Goal: Task Accomplishment & Management: Use online tool/utility

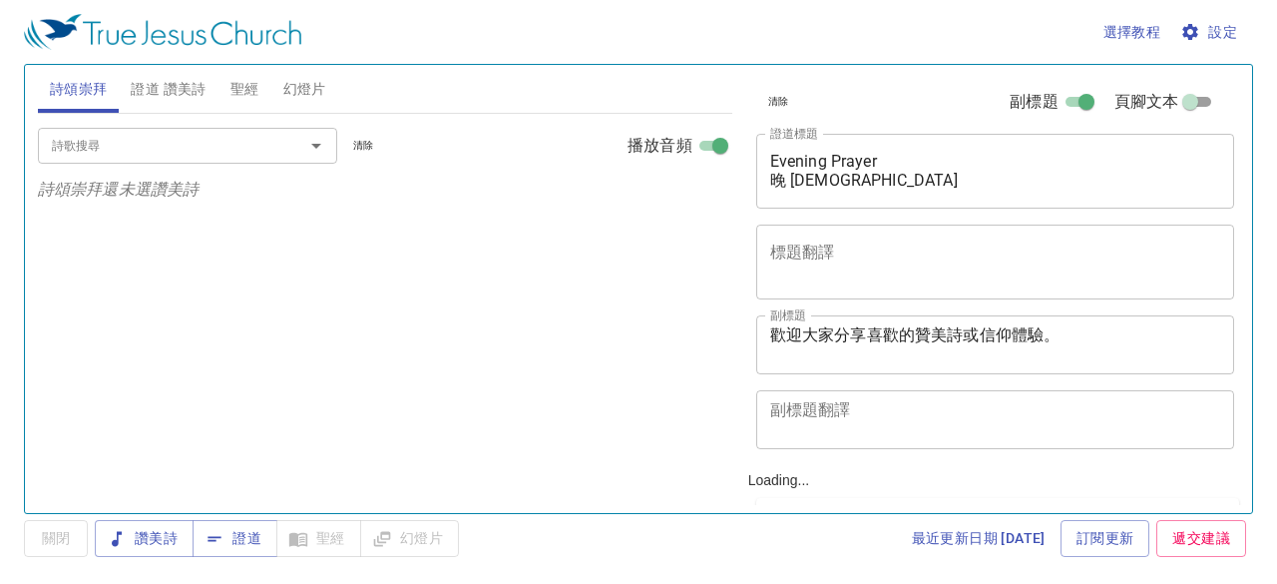
select select "1"
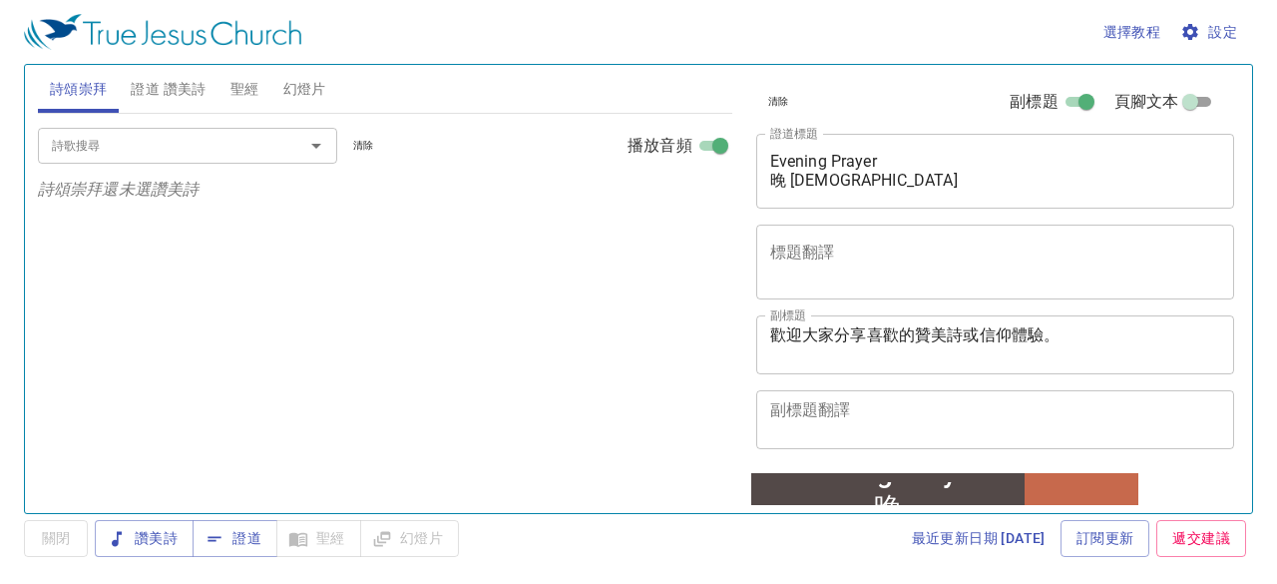
click at [183, 88] on span "證道 讚美詩" at bounding box center [168, 89] width 75 height 25
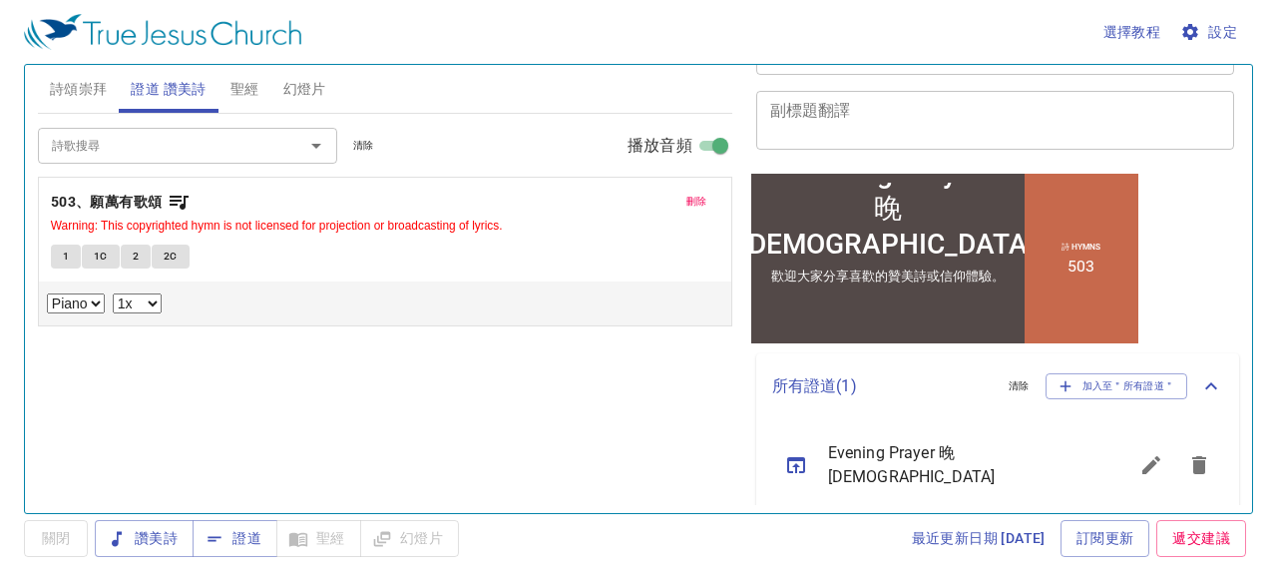
scroll to position [299, 0]
click at [1072, 390] on span "加入至＂所有證道＂" at bounding box center [1117, 386] width 117 height 18
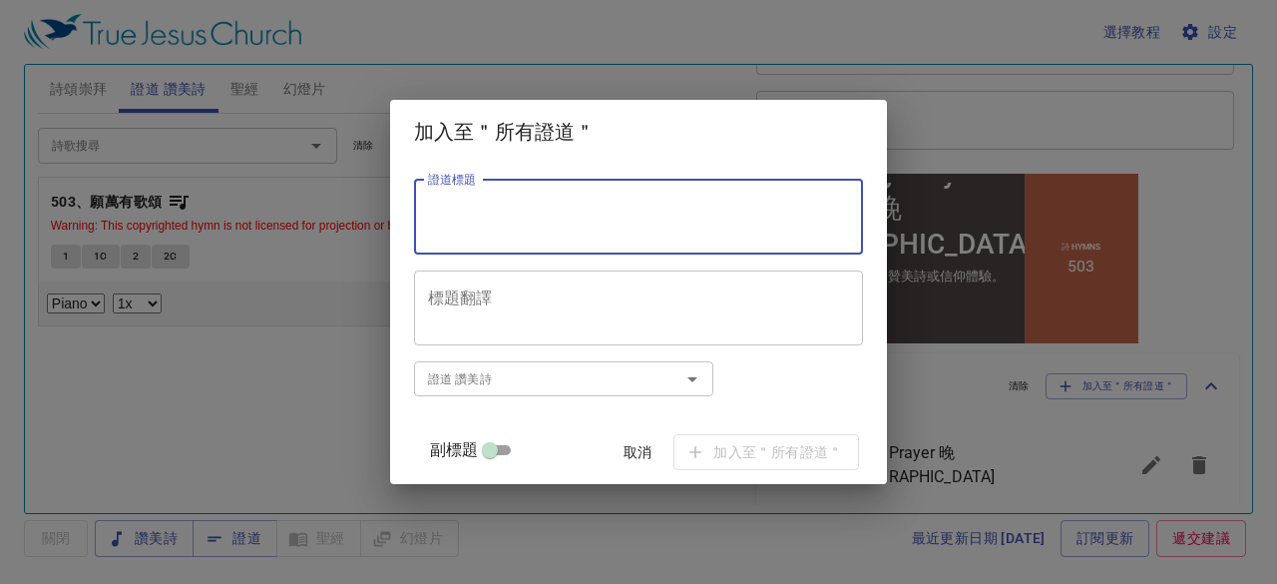
paste textarea "西番雅書3章 張福華 傳道"
type textarea "西番雅書3章 張福華 傳道"
click at [761, 450] on span "加入至＂所有證道＂" at bounding box center [766, 452] width 154 height 25
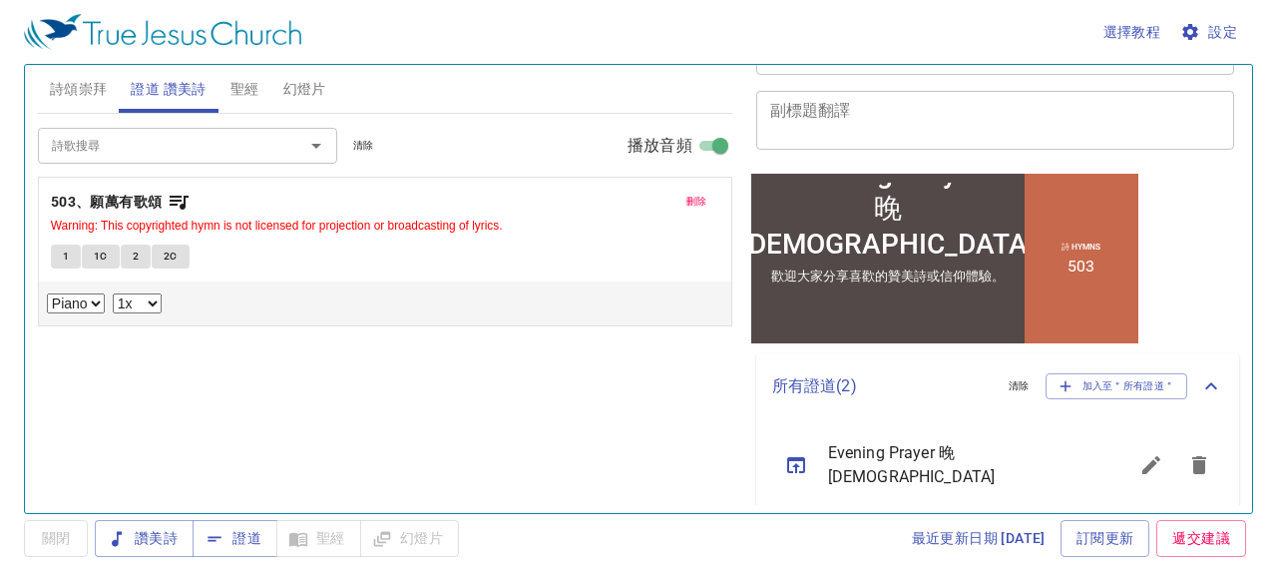
scroll to position [363, 0]
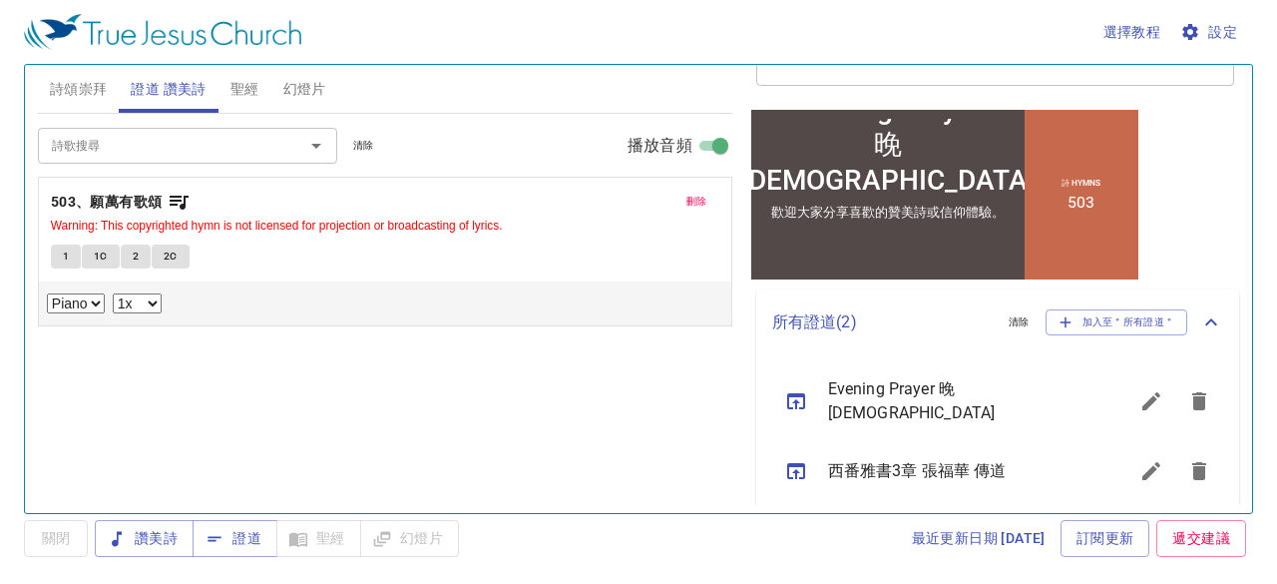
click at [794, 460] on icon "sermon lineup list" at bounding box center [796, 471] width 24 height 24
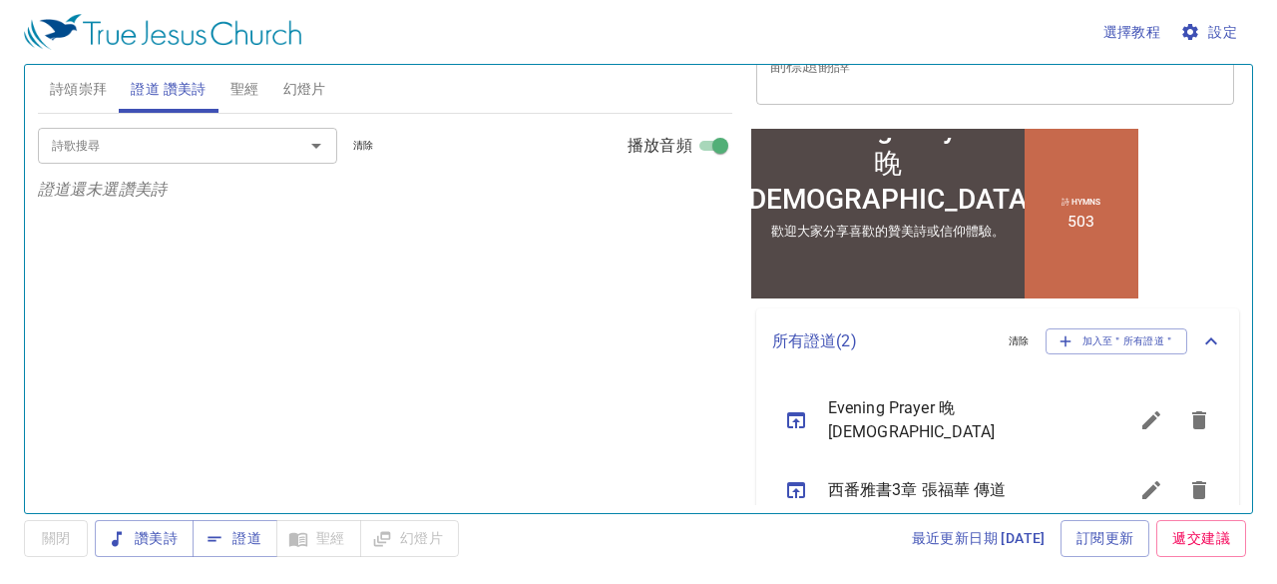
scroll to position [383, 0]
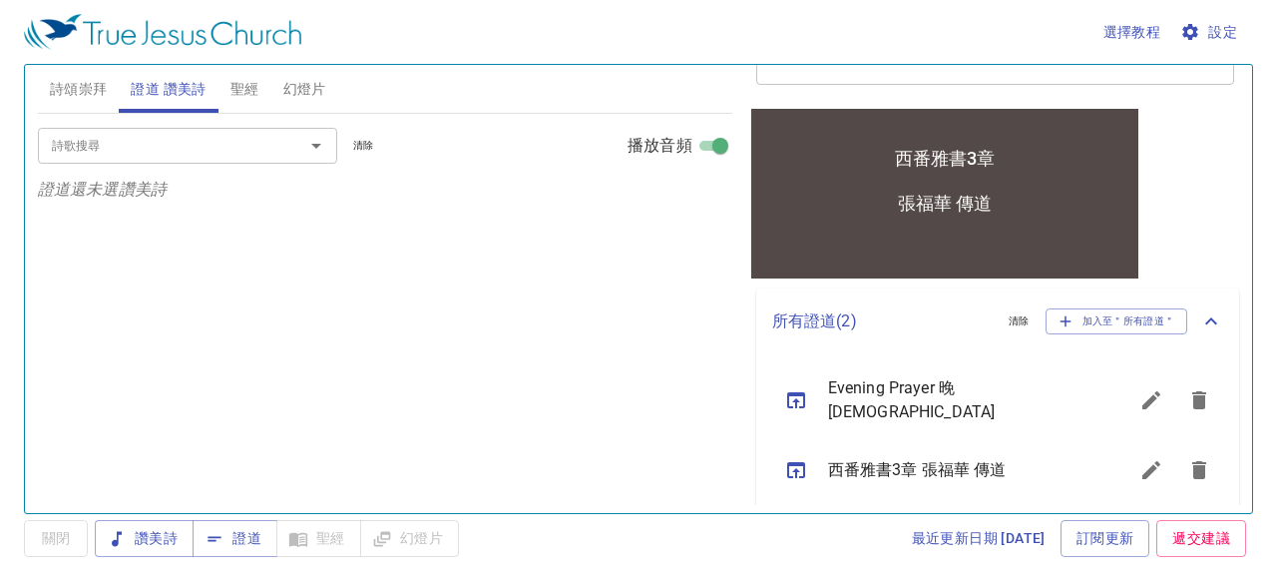
click at [1211, 23] on span "設定" at bounding box center [1210, 32] width 53 height 25
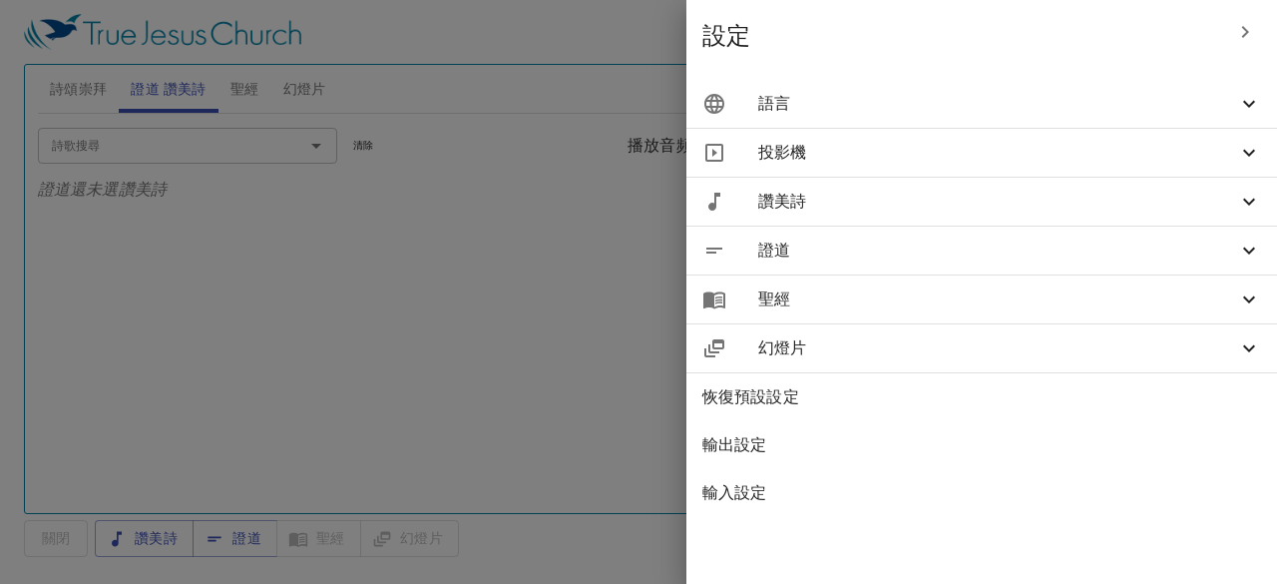
click at [1253, 249] on icon at bounding box center [1249, 250] width 12 height 7
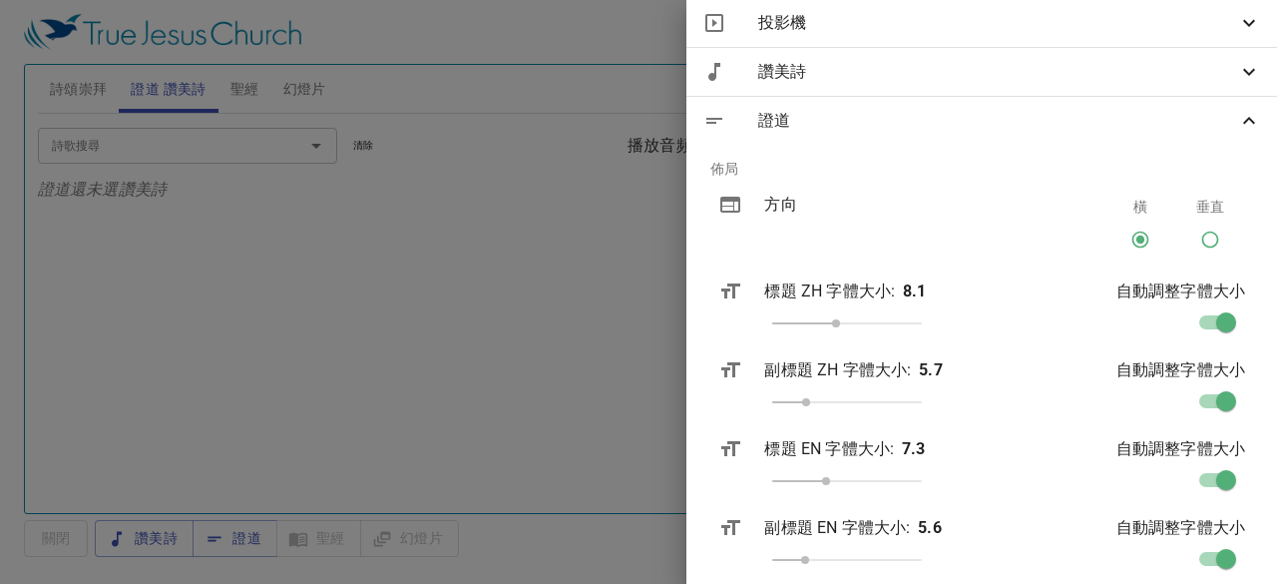
scroll to position [399, 0]
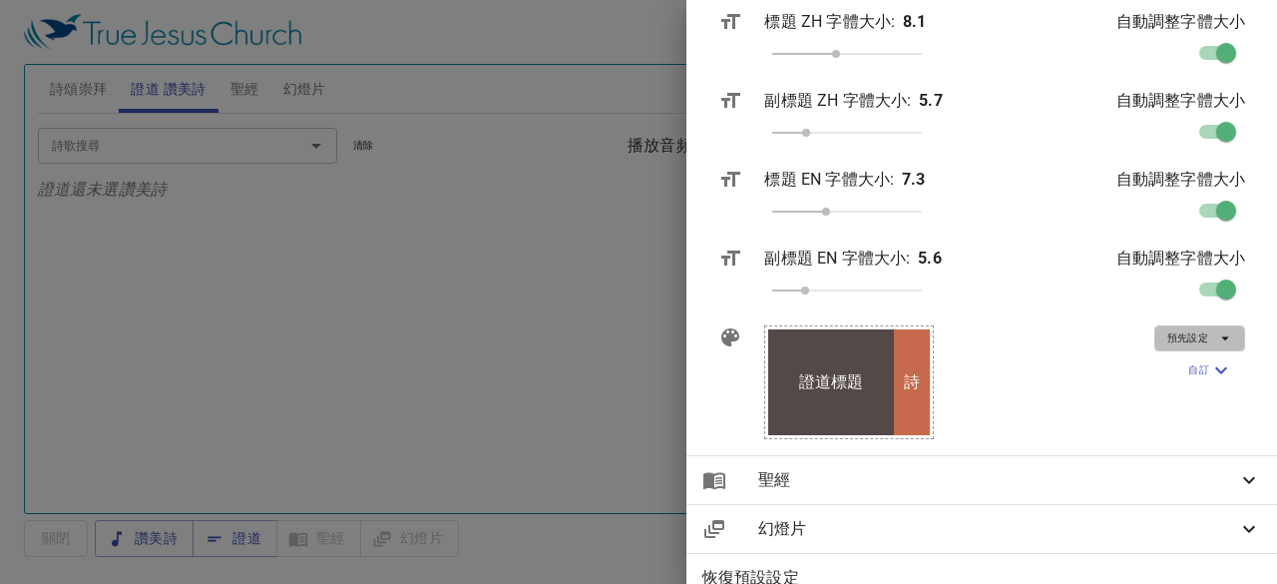
click at [1216, 336] on icon "button" at bounding box center [1225, 338] width 18 height 18
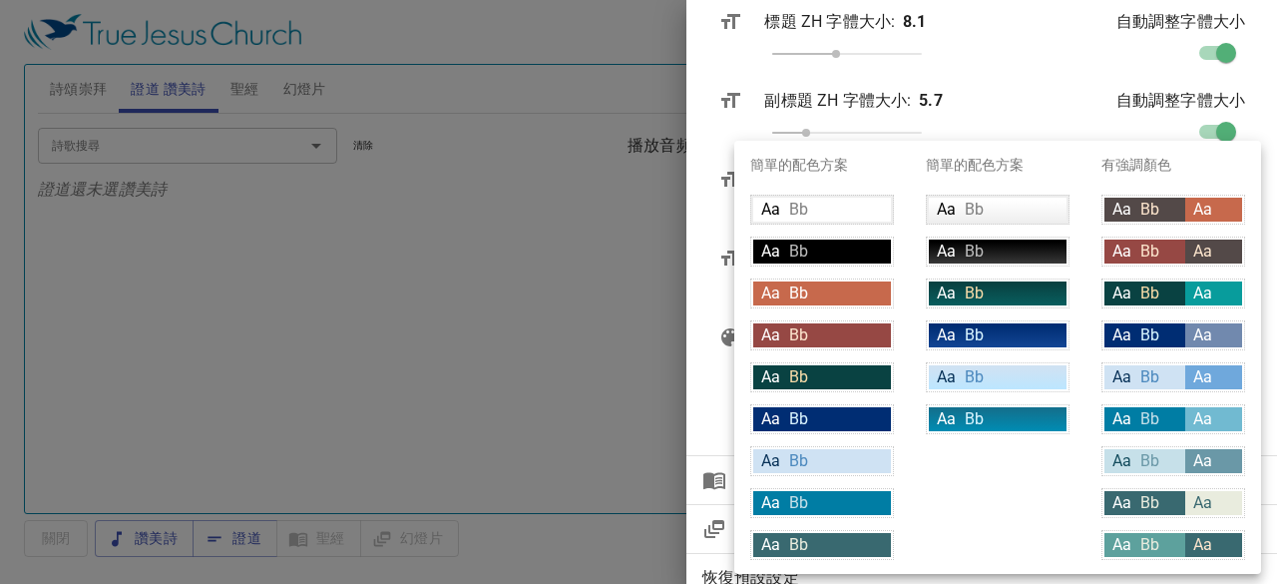
click at [840, 537] on div "Aa Bb" at bounding box center [822, 545] width 138 height 24
type input "#396970"
type input "#e9ecde"
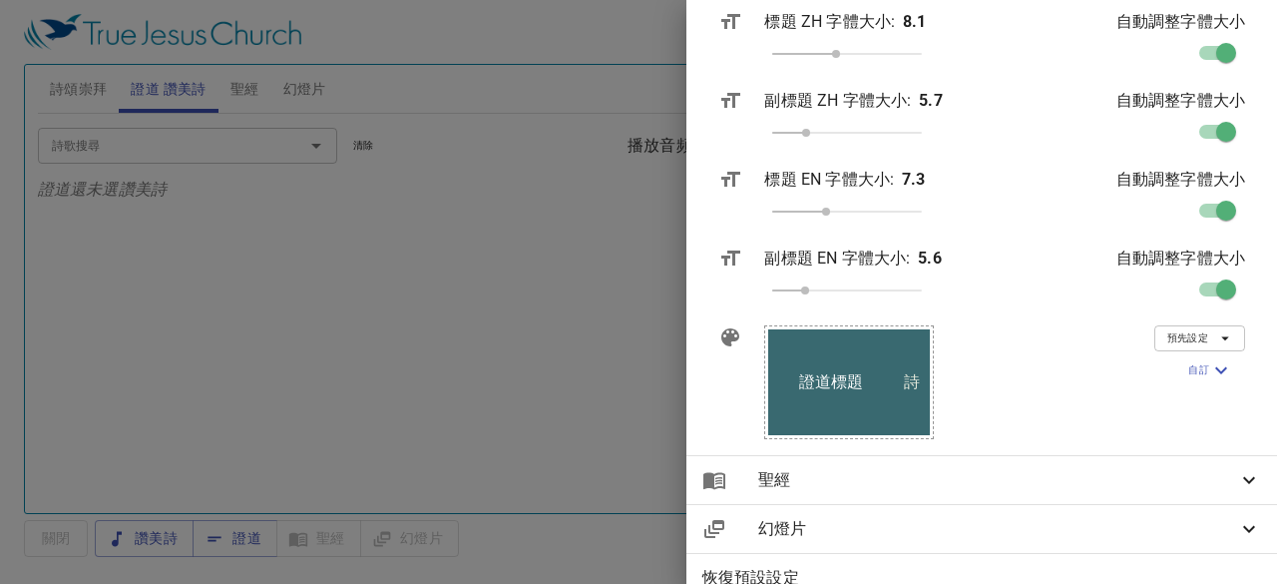
click at [229, 534] on div at bounding box center [638, 292] width 1277 height 584
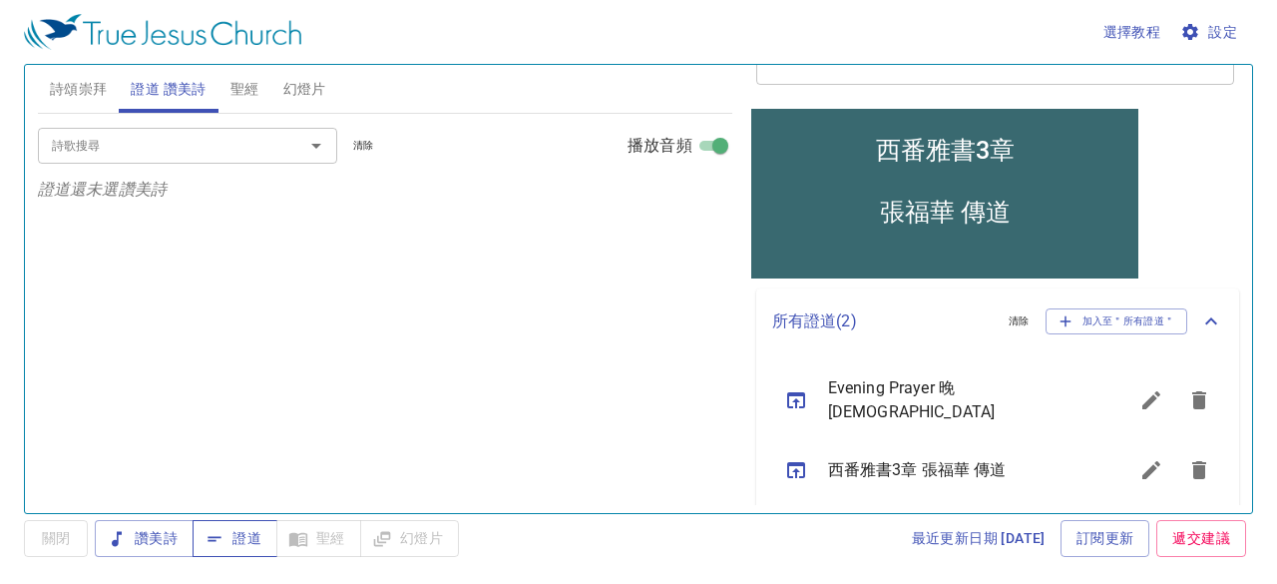
click at [229, 530] on span "證道" at bounding box center [235, 538] width 53 height 25
